Goal: Communication & Community: Answer question/provide support

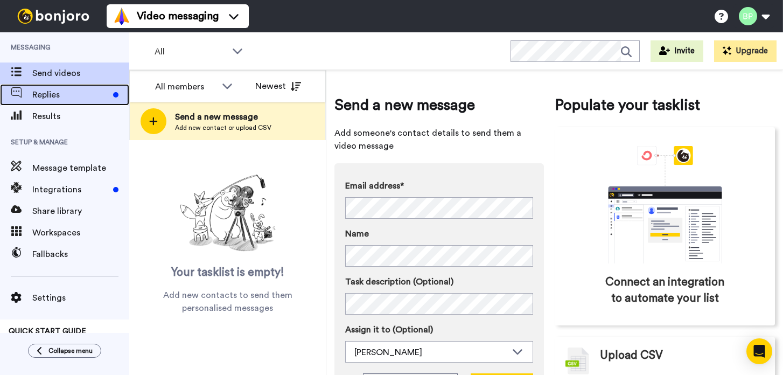
click at [55, 95] on span "Replies" at bounding box center [70, 94] width 76 height 13
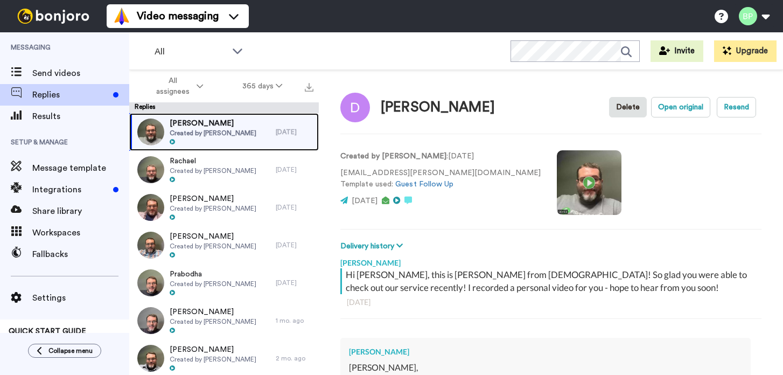
click at [261, 141] on div "[PERSON_NAME] Created by [PERSON_NAME]" at bounding box center [202, 132] width 146 height 38
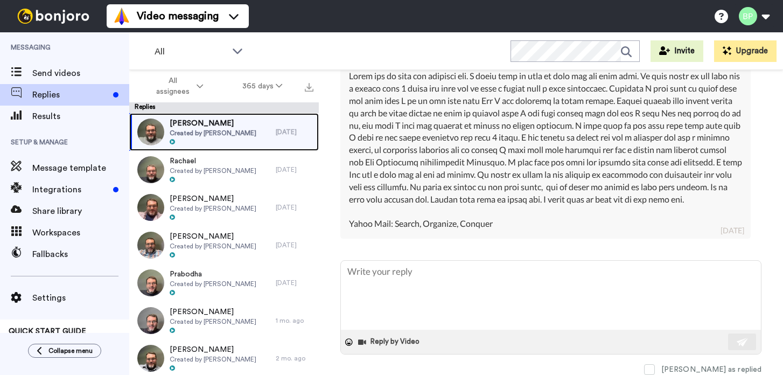
scroll to position [316, 0]
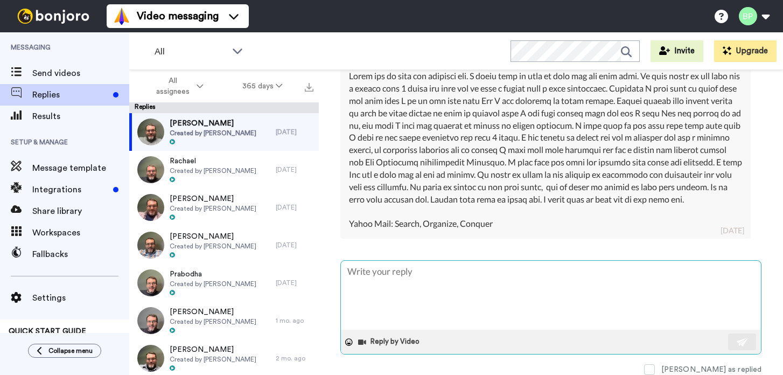
click at [451, 271] on textarea at bounding box center [551, 295] width 420 height 69
type textarea "x"
type textarea "H"
type textarea "x"
type textarea "He"
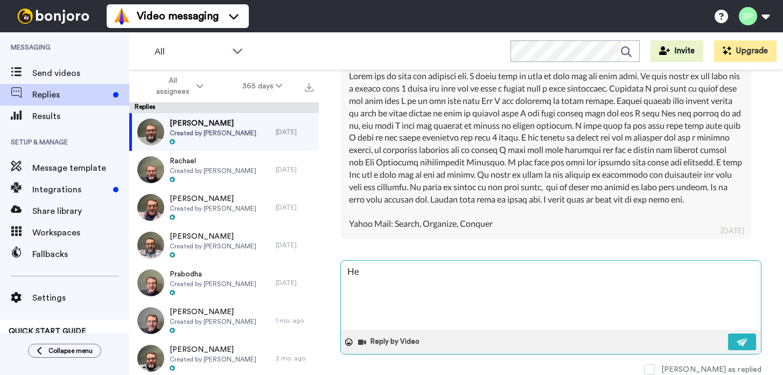
type textarea "x"
type textarea "Hey"
type textarea "x"
type textarea "Hey"
type textarea "x"
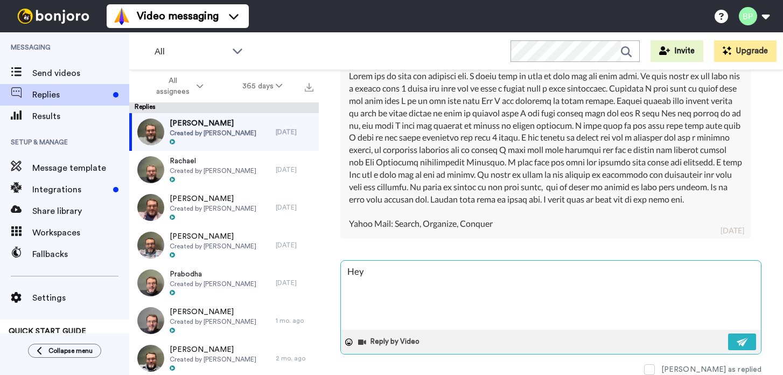
type textarea "Hey D"
type textarea "x"
type textarea "Hey Du"
type textarea "x"
type textarea "Hey Dus"
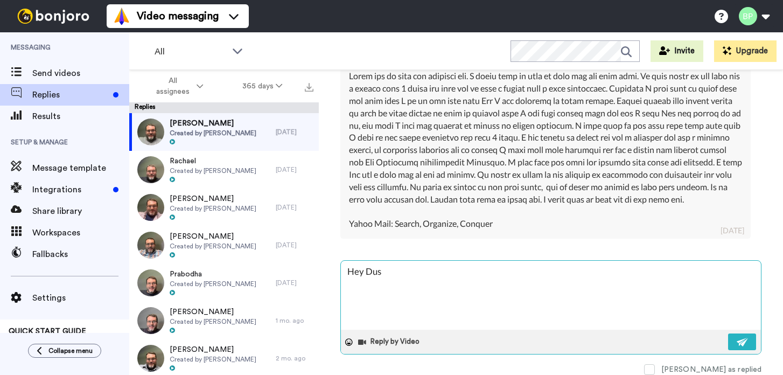
type textarea "x"
type textarea "Hey Dusti"
type textarea "x"
type textarea "Hey Dustin"
type textarea "x"
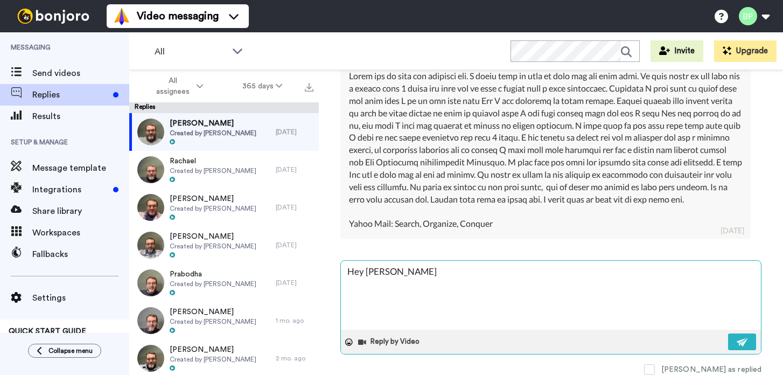
type textarea "Hey Dustin!"
type textarea "x"
type textarea "Hey Dustin!"
type textarea "x"
type textarea "Hey Dustin!"
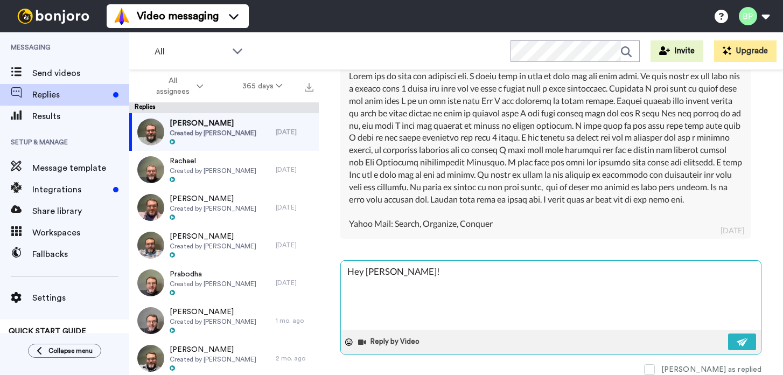
type textarea "x"
type textarea "Hey Dustin! T"
type textarea "x"
type textarea "Hey Dustin! Th"
type textarea "x"
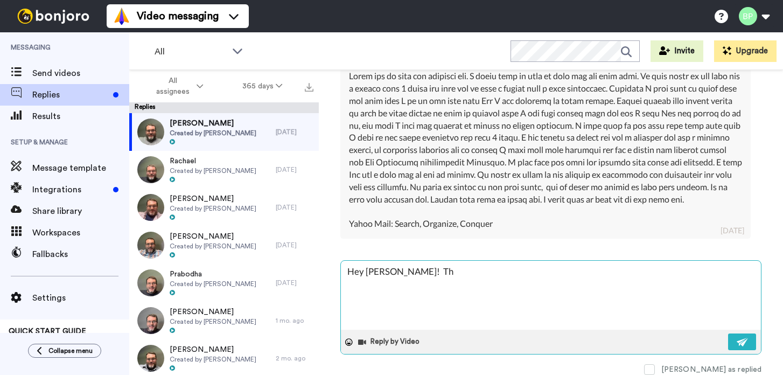
type textarea "Hey Dustin! Tha"
type textarea "x"
type textarea "Hey Dustin! Than"
type textarea "x"
type textarea "Hey Dustin! Thank"
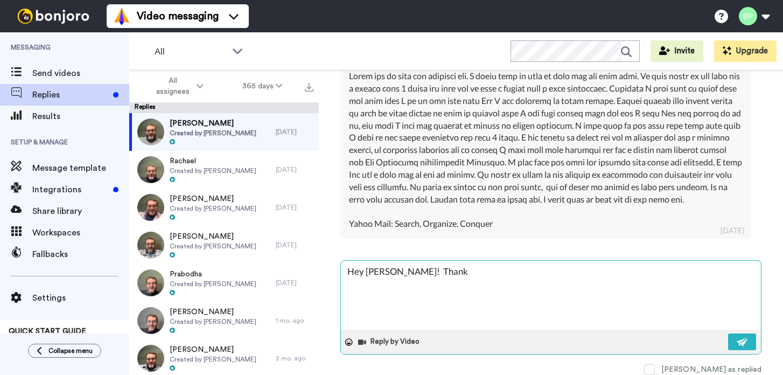
type textarea "x"
type textarea "Hey Dustin! Thanks"
type textarea "x"
type textarea "Hey Dustin! Thanks"
type textarea "x"
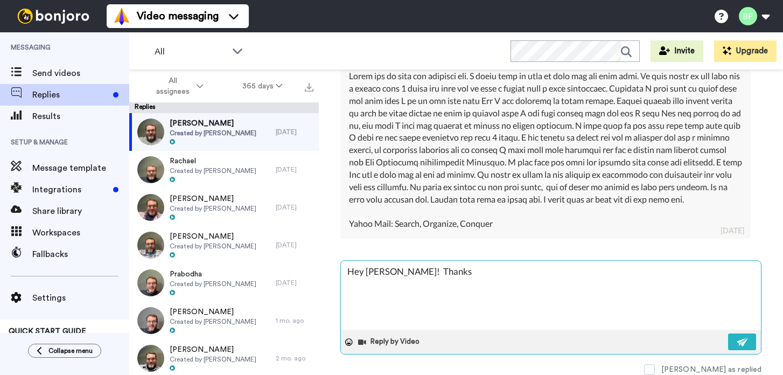
type textarea "Hey Dustin! Thanks f"
type textarea "x"
type textarea "Hey Dustin! Thanks fo"
type textarea "x"
type textarea "Hey Dustin! Thanks for"
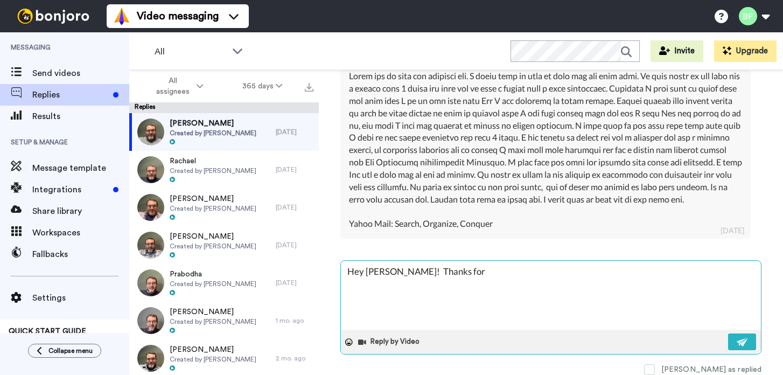
type textarea "x"
type textarea "Hey Dustin! Thanks for"
type textarea "x"
type textarea "Hey Dustin! Thanks for s"
type textarea "x"
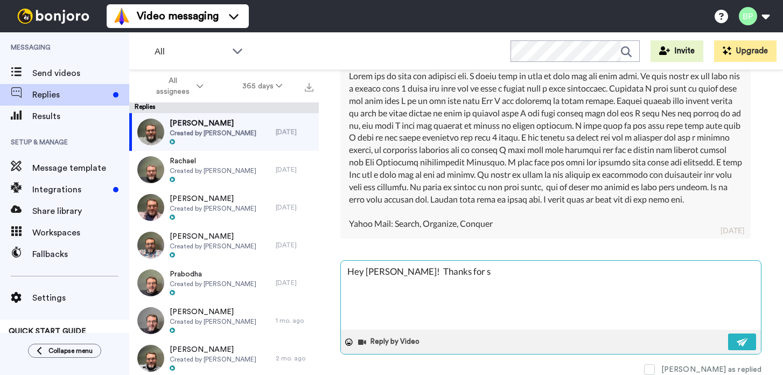
type textarea "Hey Dustin! Thanks for sh"
type textarea "x"
type textarea "Hey Dustin! Thanks for sha"
type textarea "x"
type textarea "Hey Dustin! Thanks for shar"
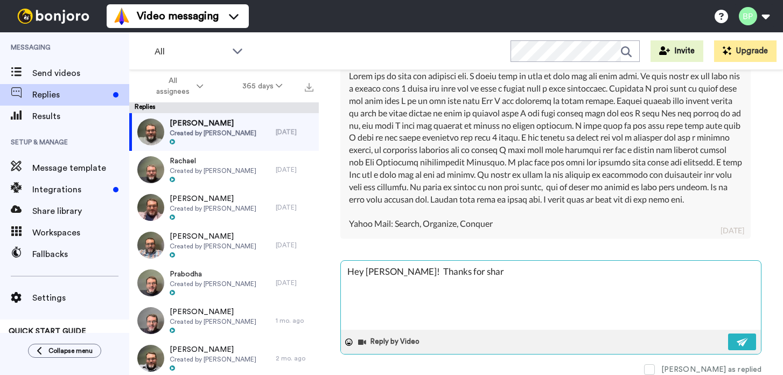
type textarea "x"
type textarea "Hey Dustin! Thanks for shari"
type textarea "x"
type textarea "Hey Dustin! Thanks for sharin"
type textarea "x"
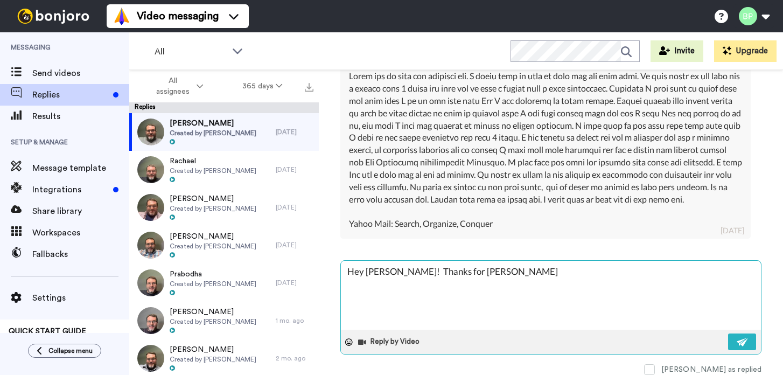
type textarea "Hey Dustin! Thanks for sharing"
type textarea "x"
type textarea "Hey Dustin! Thanks for sharing"
type textarea "x"
type textarea "Hey Dustin! Thanks for sharing t"
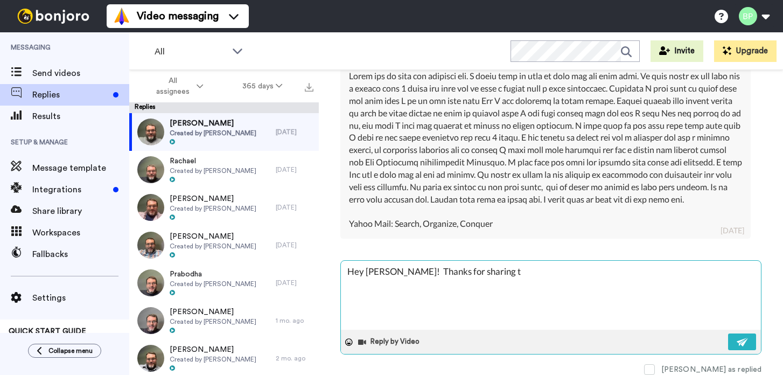
type textarea "x"
type textarea "Hey Dustin! Thanks for sharing th"
type textarea "x"
type textarea "Hey Dustin! Thanks for sharing tha"
type textarea "x"
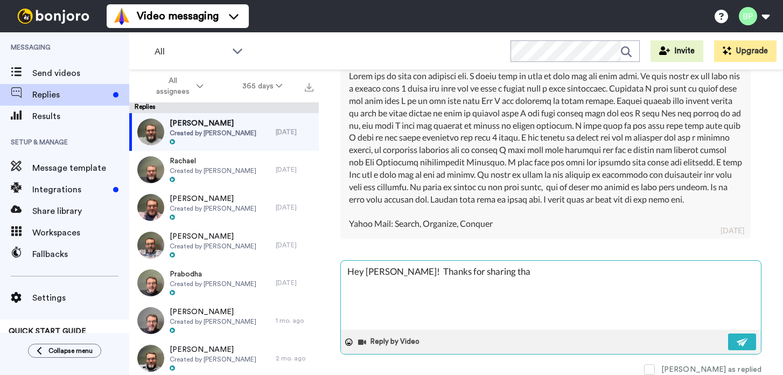
type textarea "Hey Dustin! Thanks for sharing that"
type textarea "x"
type textarea "Hey Dustin! Thanks for sharing that"
type textarea "x"
type textarea "Hey Dustin! Thanks for sharing that w"
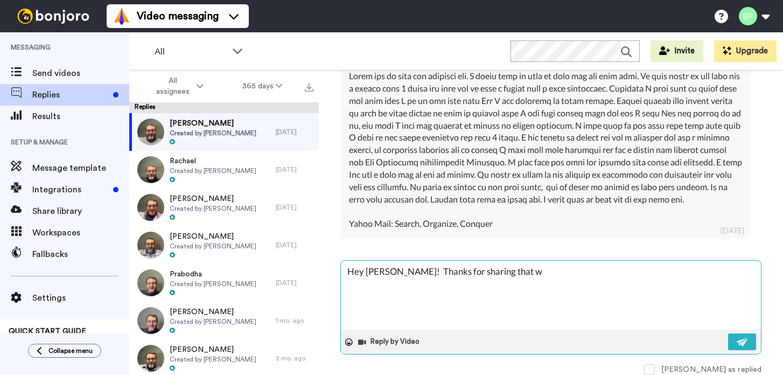
type textarea "x"
type textarea "Hey Dustin! Thanks for sharing that wi"
type textarea "x"
type textarea "Hey Dustin! Thanks for sharing that wit"
type textarea "x"
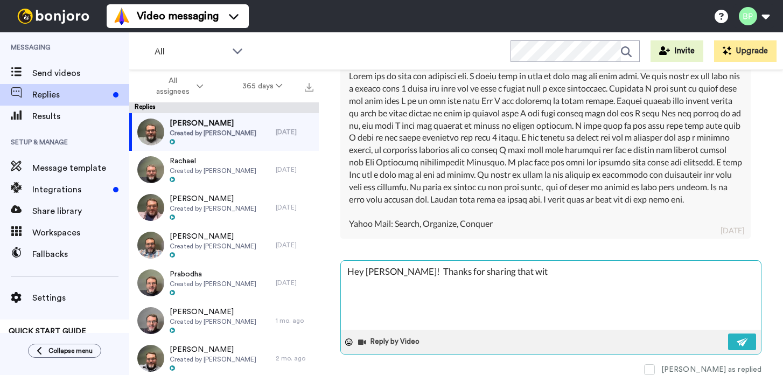
type textarea "Hey Dustin! Thanks for sharing that with"
type textarea "x"
type textarea "Hey Dustin! Thanks for sharing that with"
type textarea "x"
type textarea "Hey Dustin! Thanks for sharing that with m"
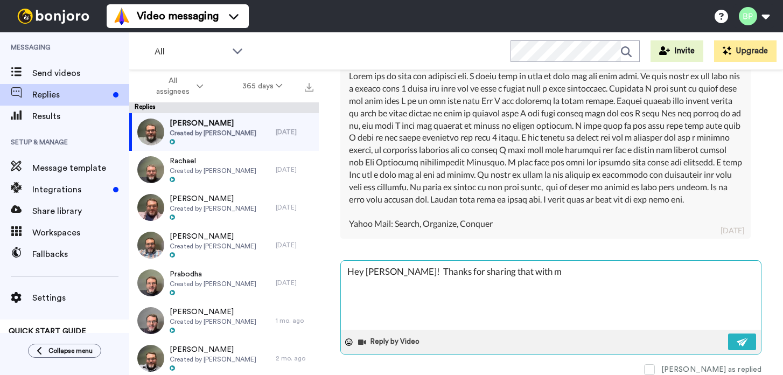
type textarea "x"
type textarea "Hey Dustin! Thanks for sharing that with me"
type textarea "x"
type textarea "Hey Dustin! Thanks for sharing that with me!"
type textarea "x"
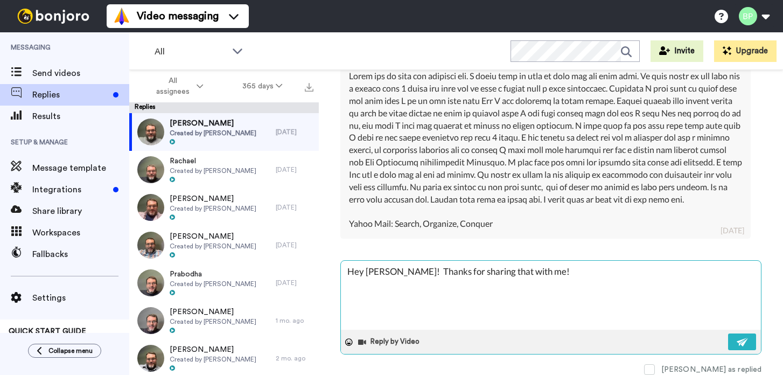
type textarea "Hey Dustin! Thanks for sharing that with me!"
type textarea "x"
type textarea "Hey Dustin! Thanks for sharing that with me!"
type textarea "x"
type textarea "Hey Dustin! Thanks for sharing that with me!"
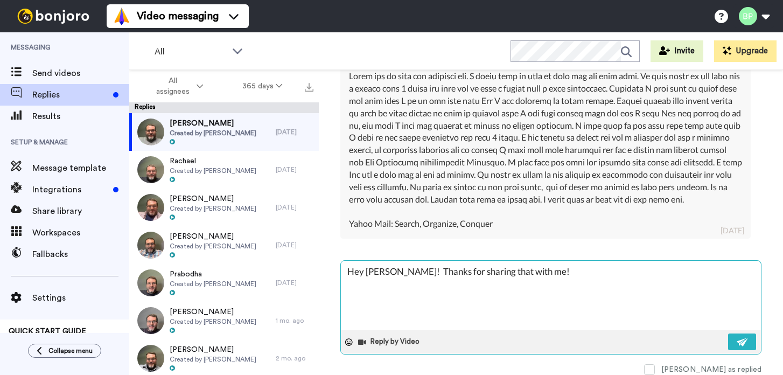
type textarea "x"
type textarea "Hey Dustin! Thanks for sharing that with me!"
type textarea "x"
type textarea "Hey Dustin! Thanks for sharing that with me"
type textarea "x"
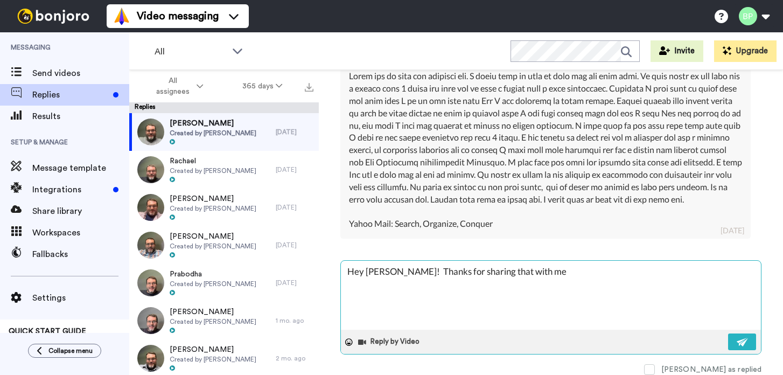
type textarea "Hey Dustin! Thanks for sharing that with m"
type textarea "x"
type textarea "Hey Dustin! Thanks for sharing that with"
type textarea "x"
type textarea "Hey Dustin! Thanks for sharing that with"
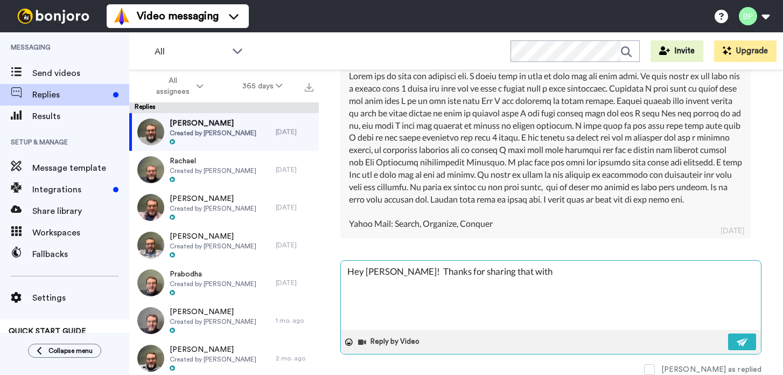
type textarea "x"
type textarea "Hey Dustin! Thanks for sharing that wit"
type textarea "x"
type textarea "Hey Dustin! Thanks for sharing that wi"
type textarea "x"
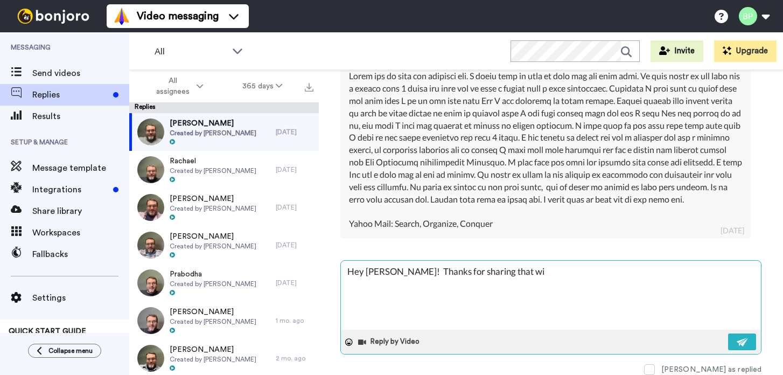
type textarea "Hey Dustin! Thanks for sharing that w"
type textarea "x"
type textarea "Hey Dustin! Thanks for sharing that"
type textarea "x"
type textarea "Hey Dustin! Thanks for sharing that"
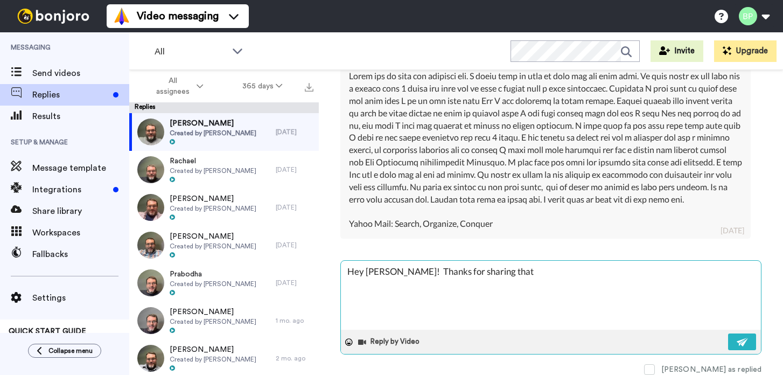
type textarea "x"
type textarea "Hey Dustin! Thanks for sharing tha"
type textarea "x"
type textarea "Hey Dustin! Thanks for sharing th"
type textarea "x"
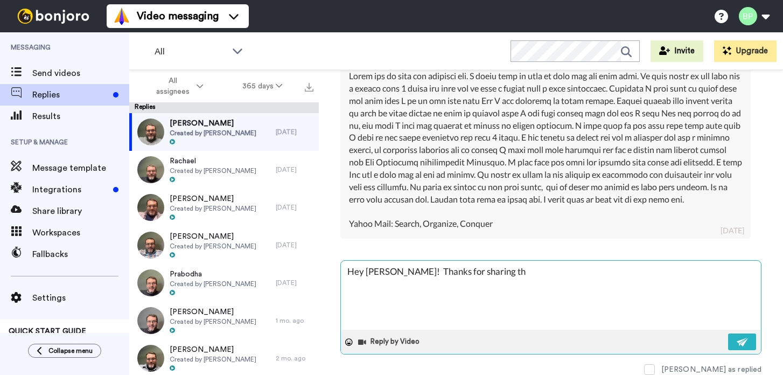
type textarea "Hey Dustin! Thanks for sharing t"
type textarea "x"
type textarea "Hey Dustin! Thanks for sharing"
type textarea "x"
type textarea "Hey Dustin! Thanks for sharing w"
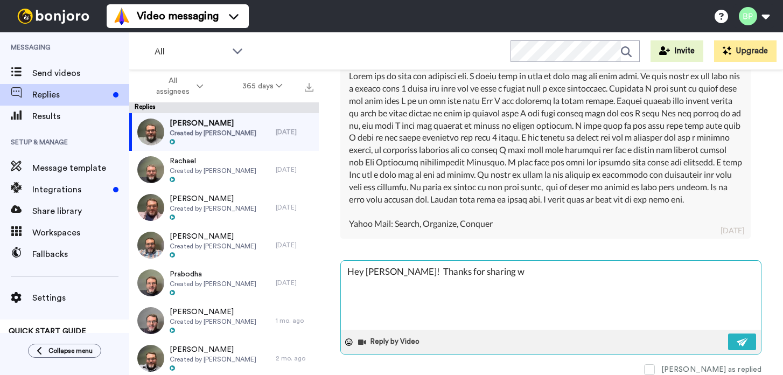
type textarea "x"
type textarea "Hey Dustin! Thanks for sharing wi"
type textarea "x"
type textarea "Hey Dustin! Thanks for sharing wit"
type textarea "x"
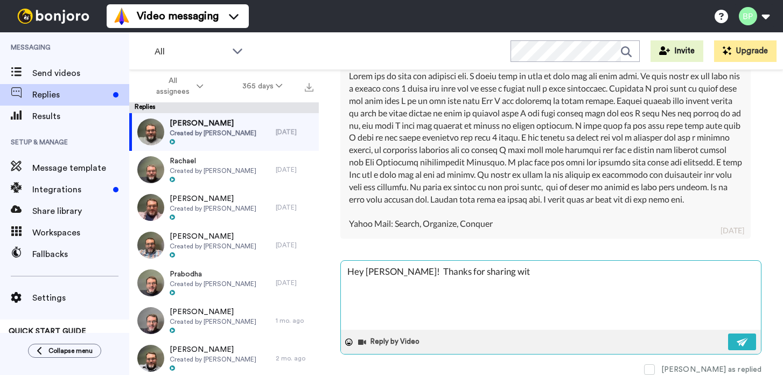
type textarea "Hey Dustin! Thanks for sharing with"
type textarea "x"
type textarea "Hey Dustin! Thanks for sharing with"
type textarea "x"
type textarea "Hey Dustin! Thanks for sharing with m"
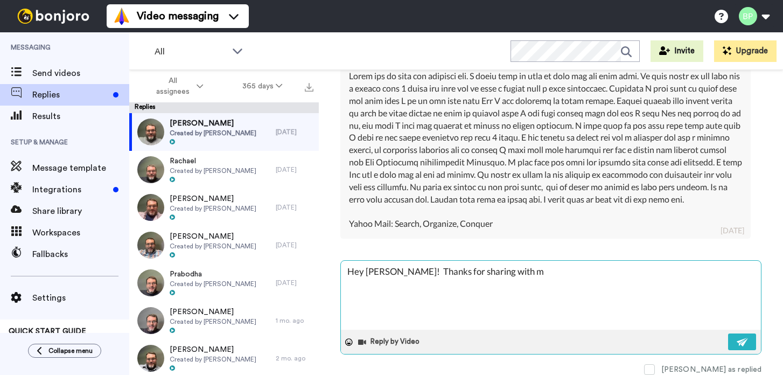
type textarea "x"
type textarea "Hey Dustin! Thanks for sharing with me"
type textarea "x"
type textarea "Hey Dustin! Thanks for sharing with me"
type textarea "x"
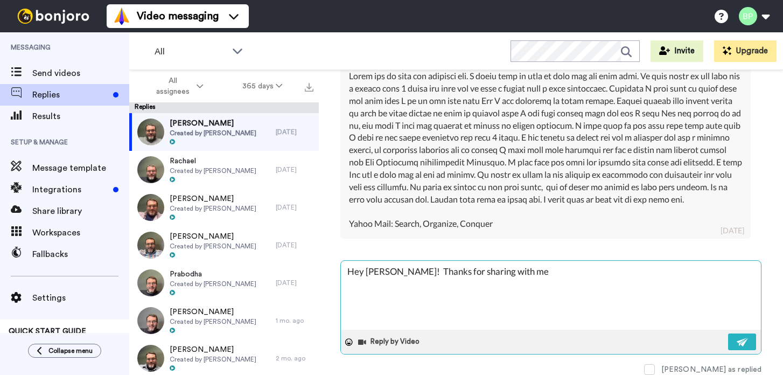
type textarea "Hey Dustin! Thanks for sharing with me -"
type textarea "x"
type textarea "Hey Dustin! Thanks for sharing with me -"
type textarea "x"
type textarea "Hey Dustin! Thanks for sharing with me - w"
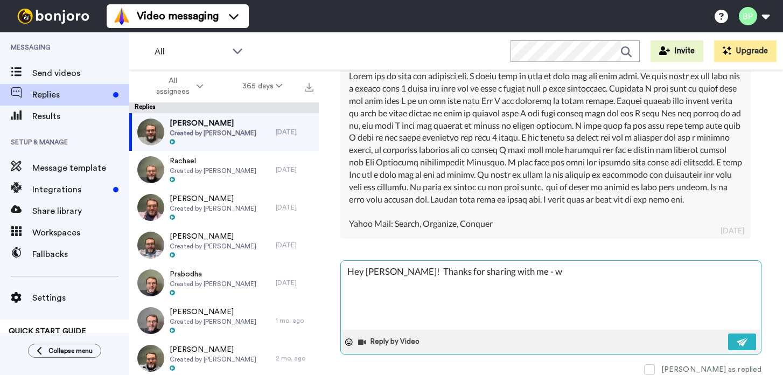
type textarea "x"
type textarea "Hey Dustin! Thanks for sharing with me - wou"
type textarea "x"
type textarea "Hey Dustin! Thanks for sharing with me - would"
type textarea "x"
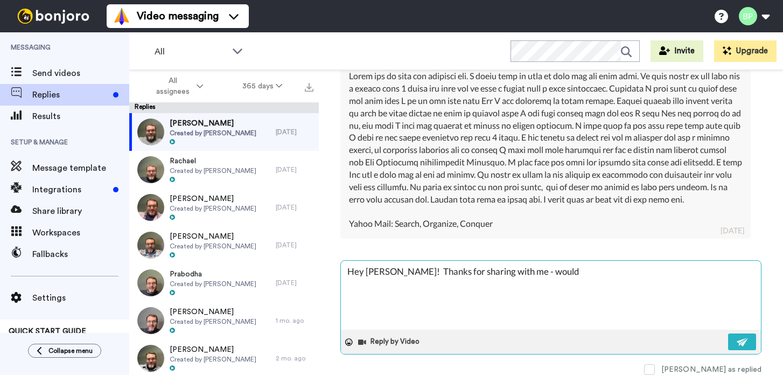
type textarea "Hey Dustin! Thanks for sharing with me - would l"
type textarea "x"
type textarea "Hey Dustin! Thanks for sharing with me - would lo"
type textarea "x"
type textarea "Hey Dustin! Thanks for sharing with me - would lov"
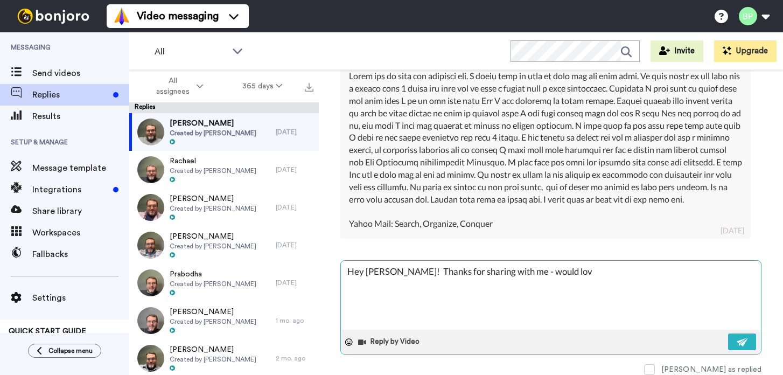
type textarea "x"
type textarea "Hey Dustin! Thanks for sharing with me - would love"
type textarea "x"
type textarea "Hey Dustin! Thanks for sharing with me - would love"
type textarea "x"
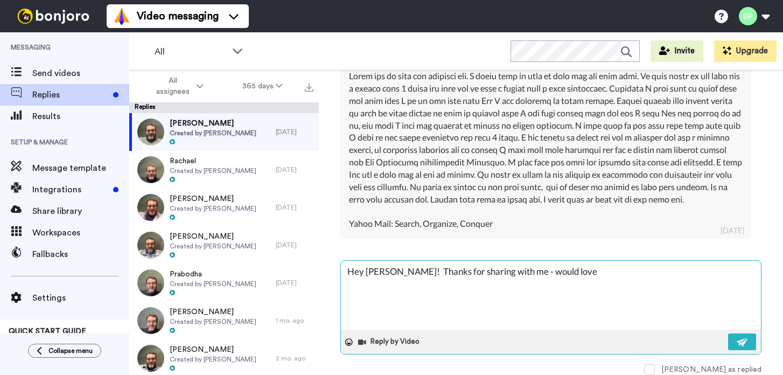
type textarea "Hey Dustin! Thanks for sharing with me - would love t"
type textarea "x"
type textarea "Hey Dustin! Thanks for sharing with me - would love to"
type textarea "x"
type textarea "Hey Dustin! Thanks for sharing with me - would love to f"
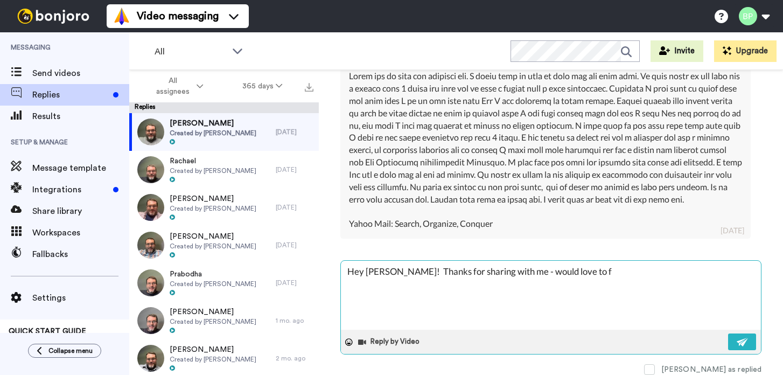
type textarea "x"
type textarea "Hey Dustin! Thanks for sharing with me - would love to fi"
type textarea "x"
type textarea "Hey Dustin! Thanks for sharing with me - would love to fin"
type textarea "x"
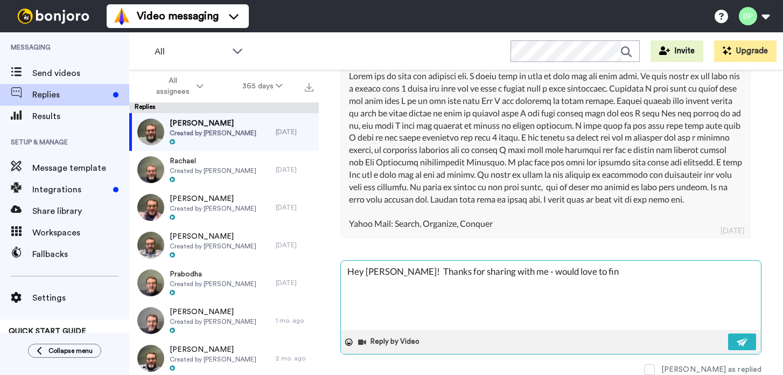
type textarea "Hey Dustin! Thanks for sharing with me - would love to find"
type textarea "x"
type textarea "Hey Dustin! Thanks for sharing with me - would love to find"
type textarea "x"
type textarea "Hey Dustin! Thanks for sharing with me - would love to find a"
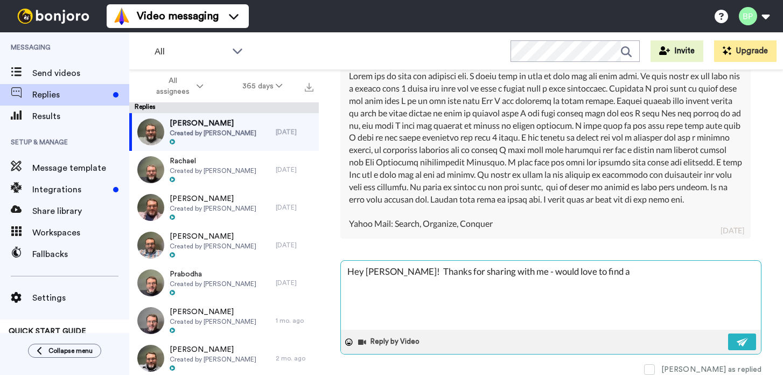
type textarea "x"
type textarea "Hey Dustin! Thanks for sharing with me - would love to find a"
type textarea "x"
type textarea "Hey Dustin! Thanks for sharing with me - would love to find a t"
type textarea "x"
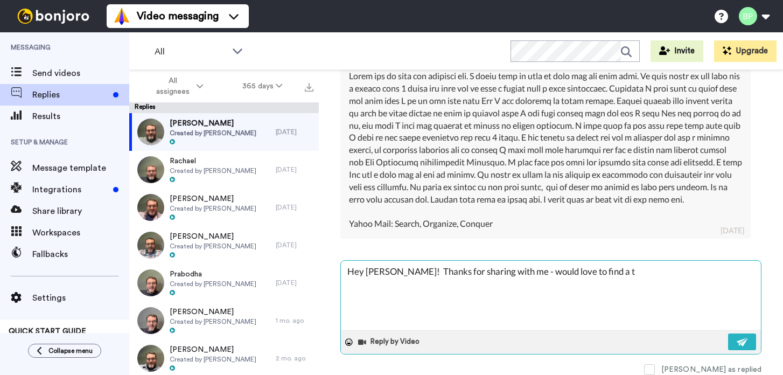
type textarea "Hey Dustin! Thanks for sharing with me - would love to find a ti"
type textarea "x"
type textarea "Hey Dustin! Thanks for sharing with me - would love to find a tim"
type textarea "x"
type textarea "Hey Dustin! Thanks for sharing with me - would love to find a time"
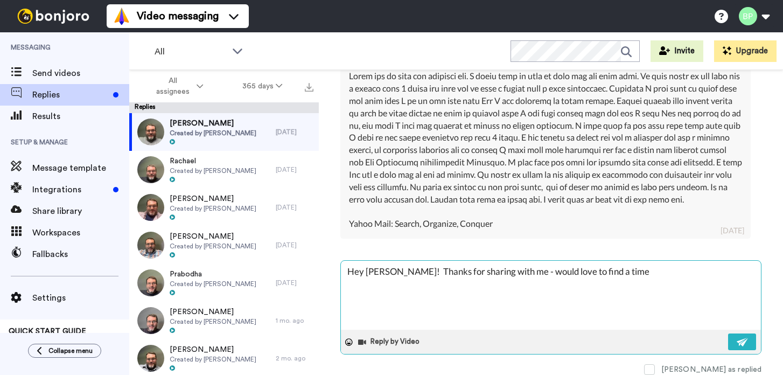
type textarea "x"
type textarea "Hey Dustin! Thanks for sharing with me - would love to find a time t"
type textarea "x"
type textarea "Hey Dustin! Thanks for sharing with me - would love to find a time to"
type textarea "x"
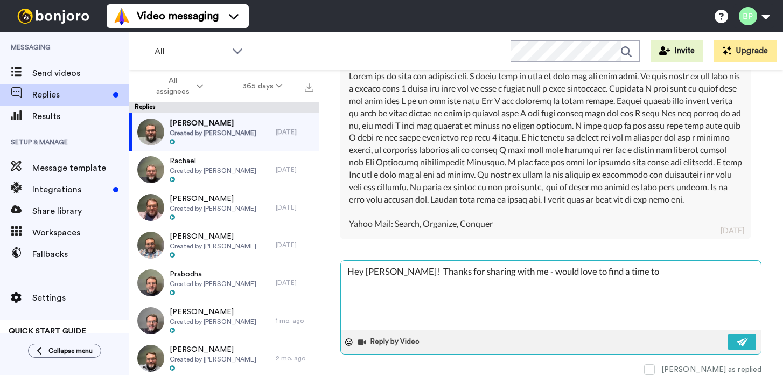
type textarea "Hey Dustin! Thanks for sharing with me - would love to find a time to"
type textarea "x"
type textarea "Hey Dustin! Thanks for sharing with me - would love to find a time to c"
type textarea "x"
type textarea "Hey Dustin! Thanks for sharing with me - would love to find a time to ch"
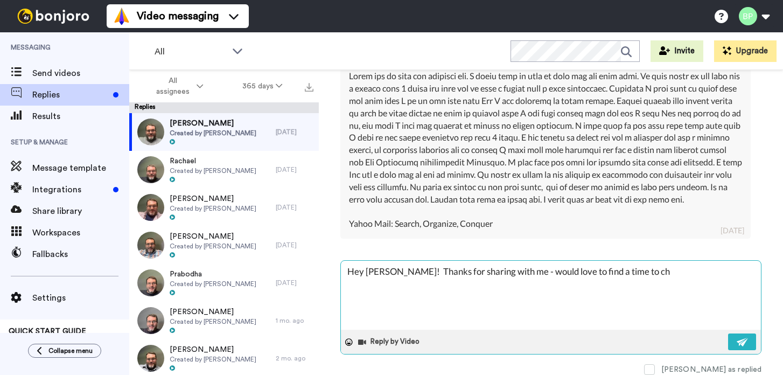
type textarea "x"
type textarea "Hey Dustin! Thanks for sharing with me - would love to find a time to cha"
type textarea "x"
type textarea "Hey Dustin! Thanks for sharing with me - would love to find a time to chat"
type textarea "x"
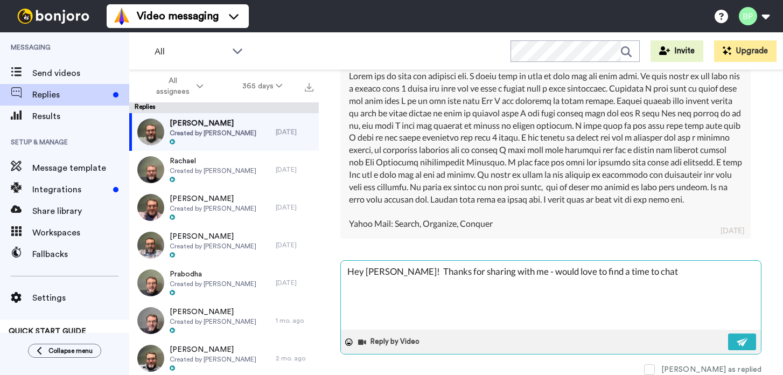
type textarea "Hey Dustin! Thanks for sharing with me - would love to find a time to chat!"
click at [620, 267] on textarea "Hey Dustin! Thanks for sharing with me - would love to find a time to chat!" at bounding box center [551, 295] width 420 height 69
click at [702, 267] on textarea "Hey Dustin! Thanks for sharing with me - would love to find a time to meet and …" at bounding box center [551, 295] width 420 height 69
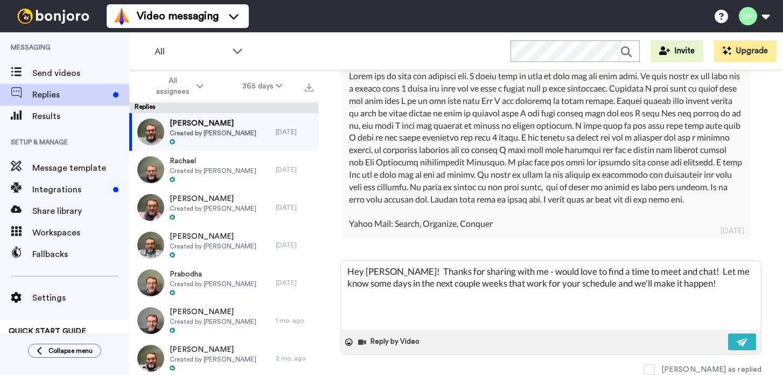
scroll to position [312, 0]
click at [743, 346] on img at bounding box center [743, 342] width 12 height 9
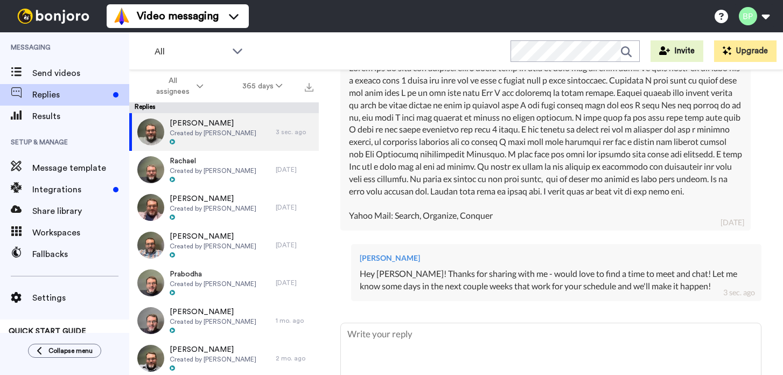
scroll to position [0, 0]
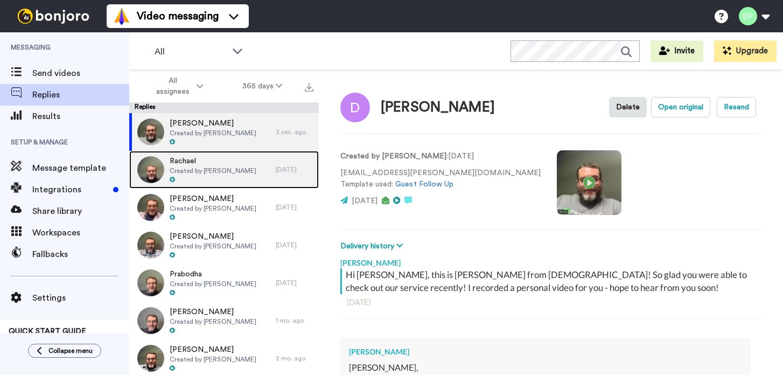
click at [204, 173] on span "Created by Brett Parker" at bounding box center [213, 170] width 87 height 9
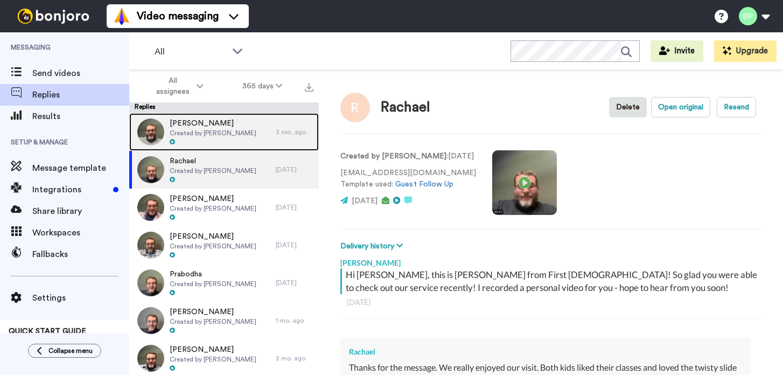
click at [214, 135] on span "Created by Brett Parker" at bounding box center [213, 133] width 87 height 9
